Goal: Find specific page/section: Find specific page/section

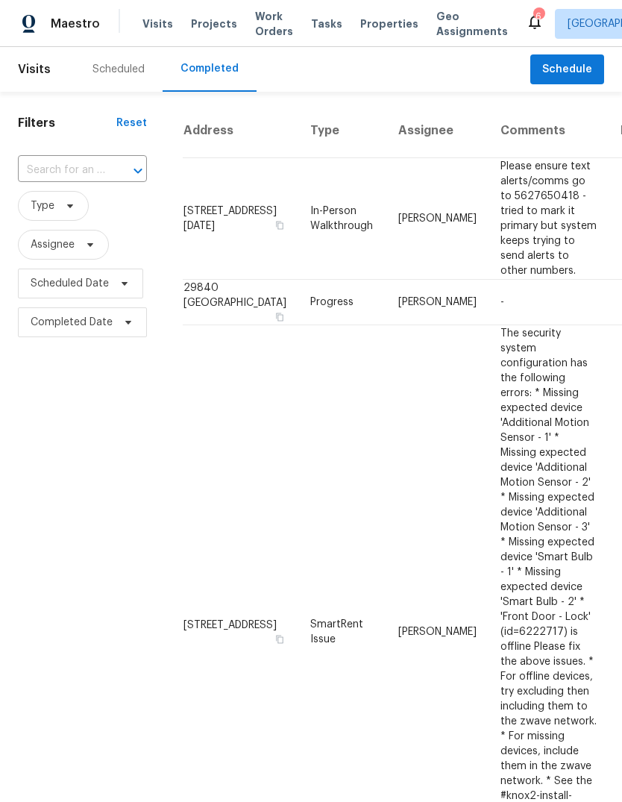
click at [119, 75] on div "Scheduled" at bounding box center [119, 69] width 52 height 15
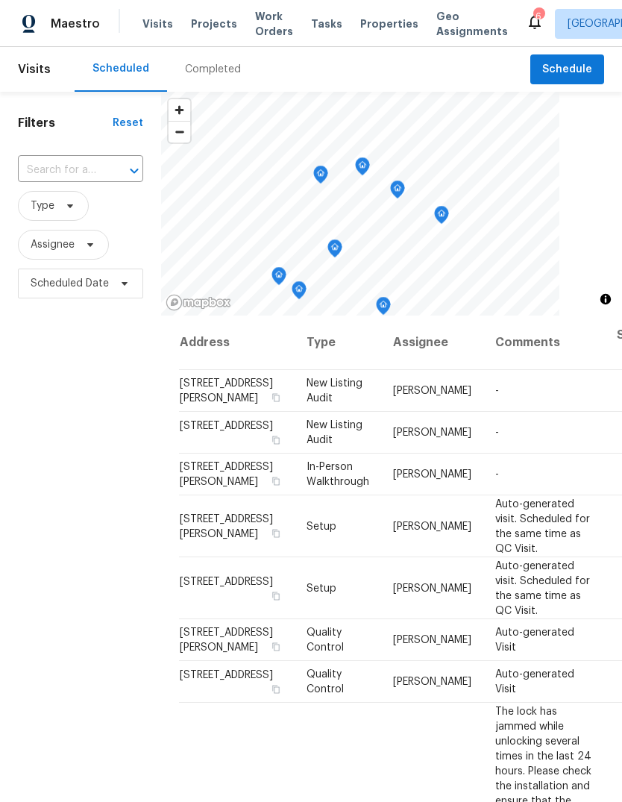
click at [374, 26] on span "Properties" at bounding box center [389, 23] width 58 height 15
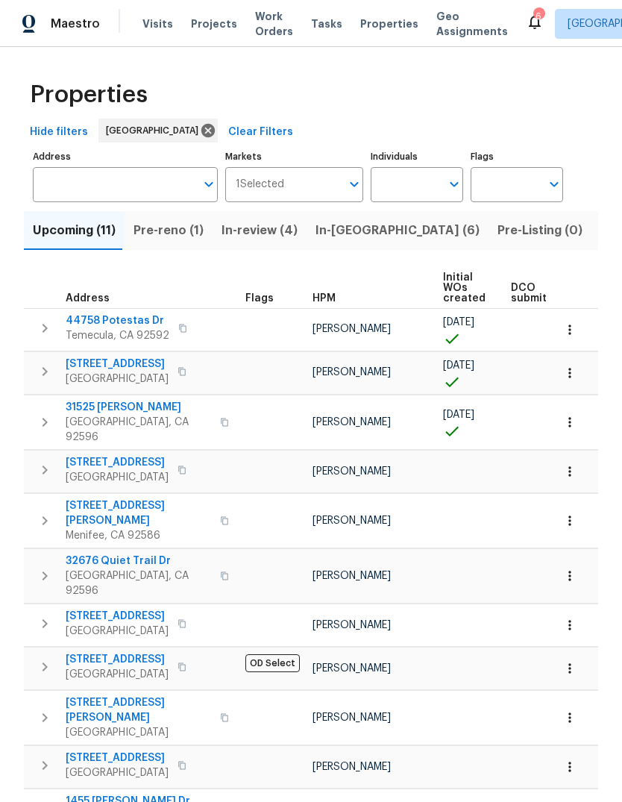
click at [414, 188] on input "Individuals" at bounding box center [406, 184] width 70 height 35
type input "[PERSON_NAME]"
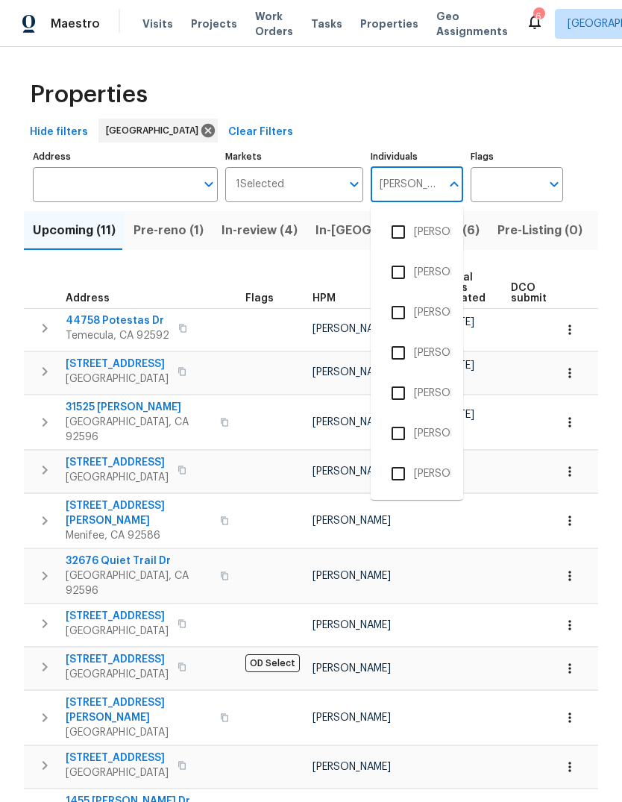
click at [441, 309] on li "[PERSON_NAME]" at bounding box center [417, 312] width 69 height 31
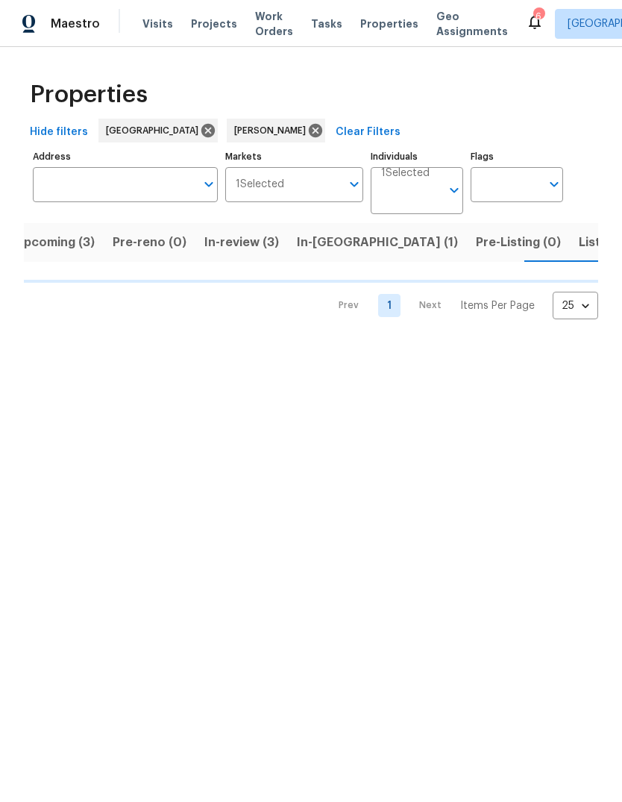
scroll to position [0, 18]
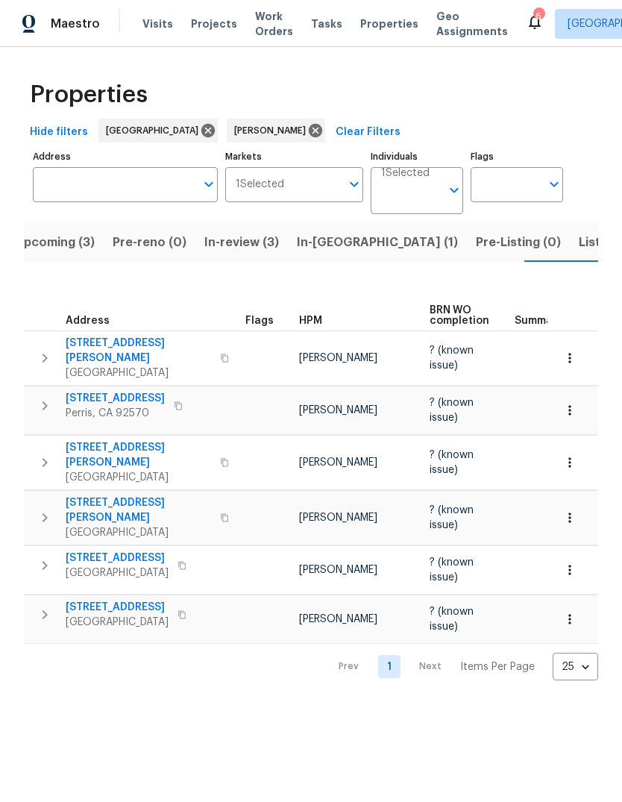
click at [570, 254] on button "Listed (1)" at bounding box center [606, 242] width 72 height 39
